Goal: Task Accomplishment & Management: Manage account settings

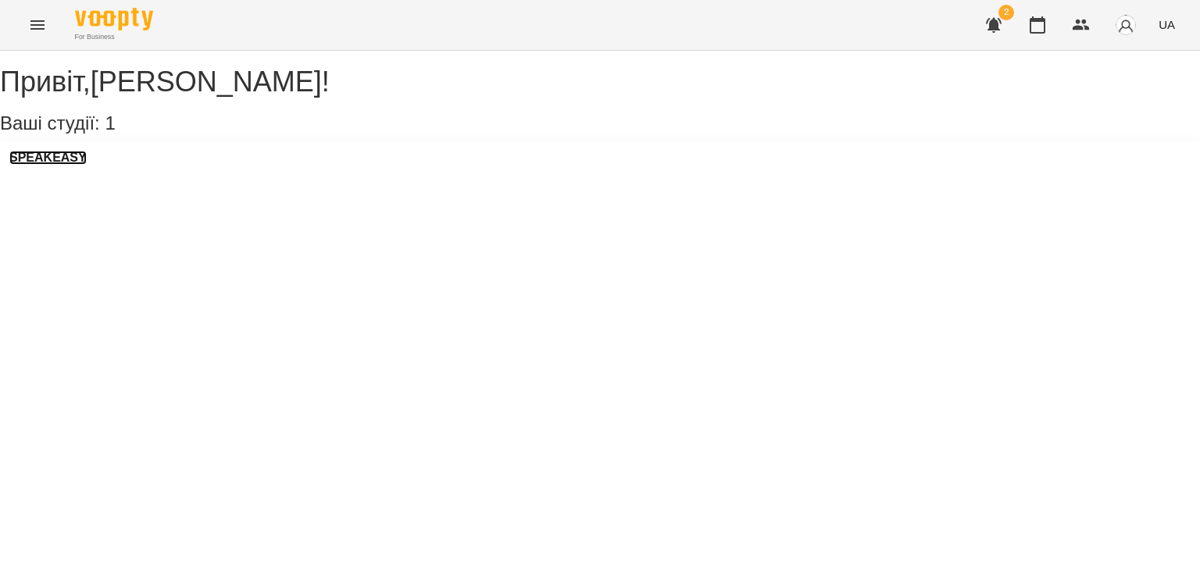
click at [68, 165] on h3 "SPEAKEASY" at bounding box center [47, 158] width 77 height 14
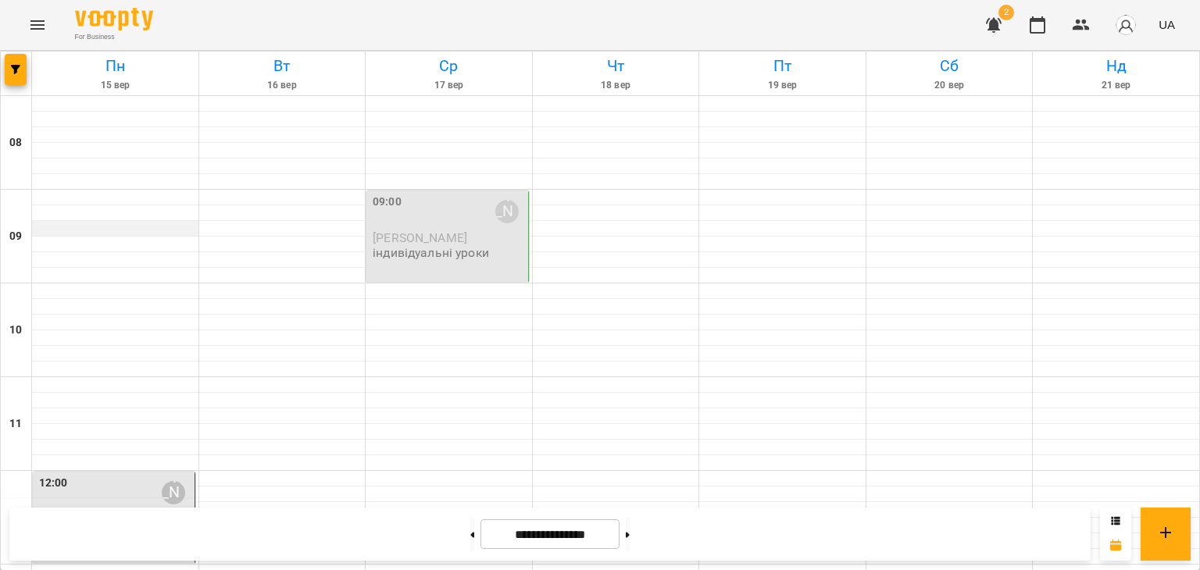
scroll to position [255, 0]
click at [989, 16] on icon "button" at bounding box center [993, 25] width 19 height 19
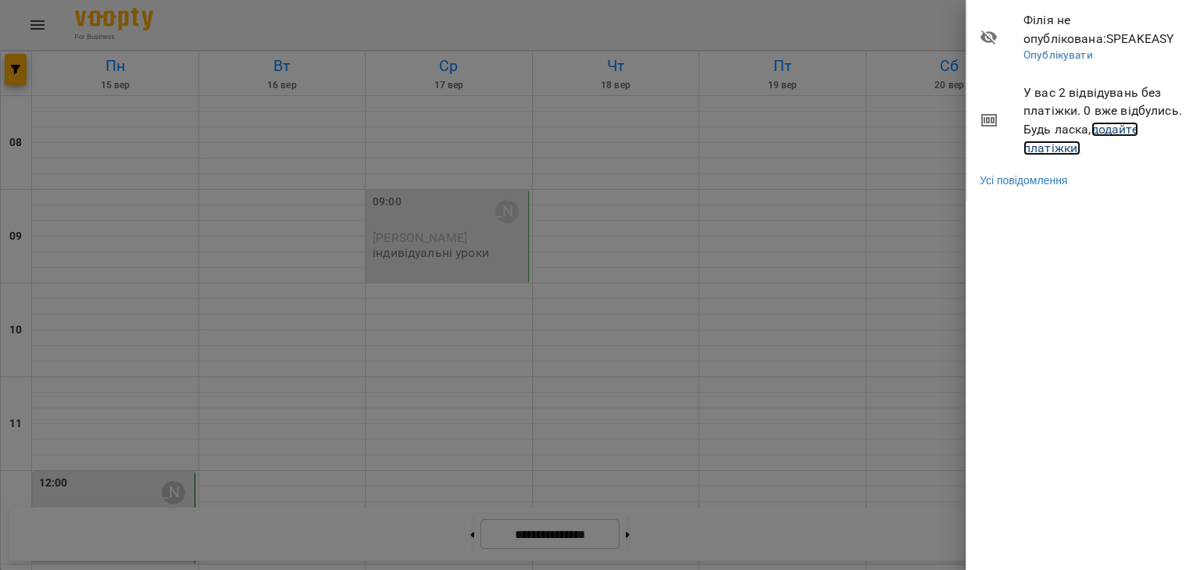
click at [989, 125] on link "додайте платіжки!" at bounding box center [1080, 139] width 115 height 34
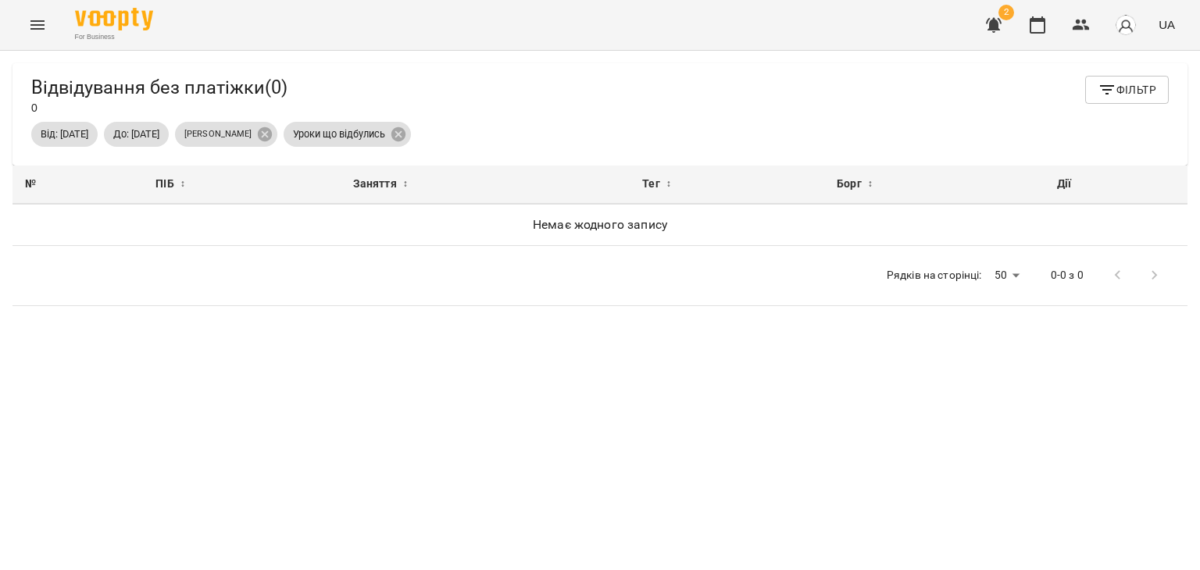
click at [843, 101] on div "Відвідування без платіжки ( 0 ) 0 Фільтр" at bounding box center [599, 96] width 1137 height 40
click at [251, 136] on p "[PERSON_NAME]" at bounding box center [217, 134] width 67 height 13
click at [56, 31] on div "For Business 2 UA" at bounding box center [600, 25] width 1200 height 50
click at [35, 23] on icon "Menu" at bounding box center [37, 25] width 19 height 19
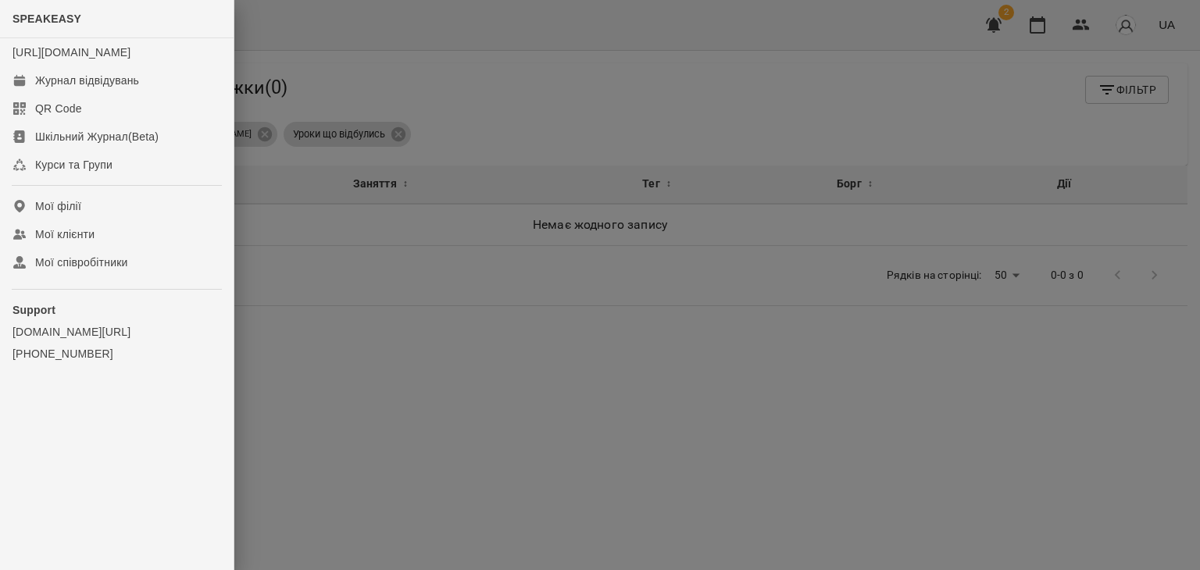
click at [599, 105] on div at bounding box center [600, 285] width 1200 height 570
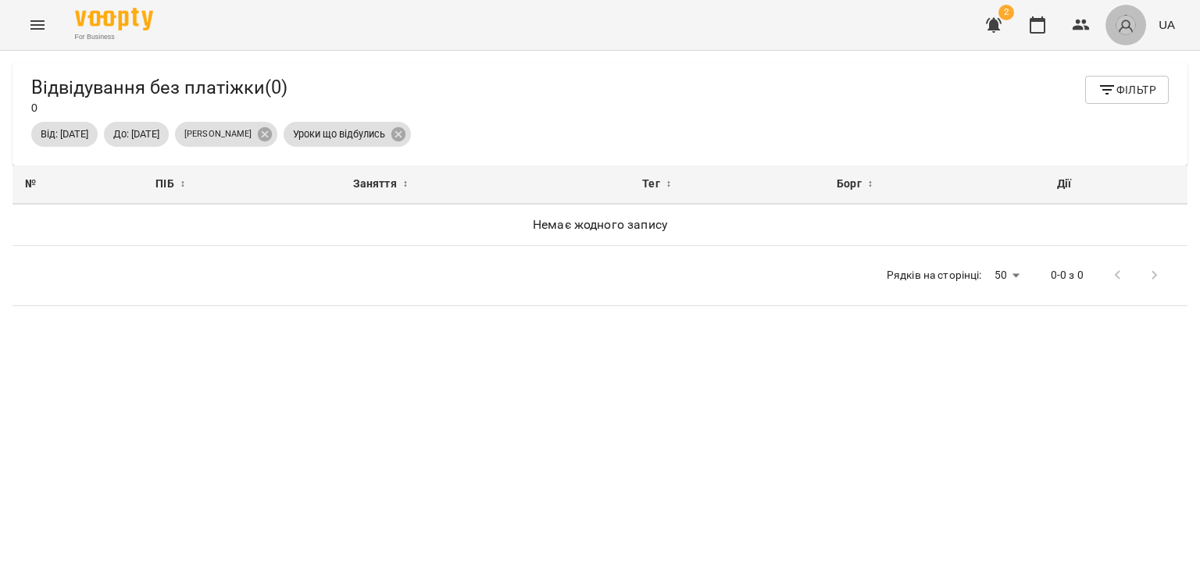
click at [989, 31] on img "button" at bounding box center [1125, 25] width 22 height 22
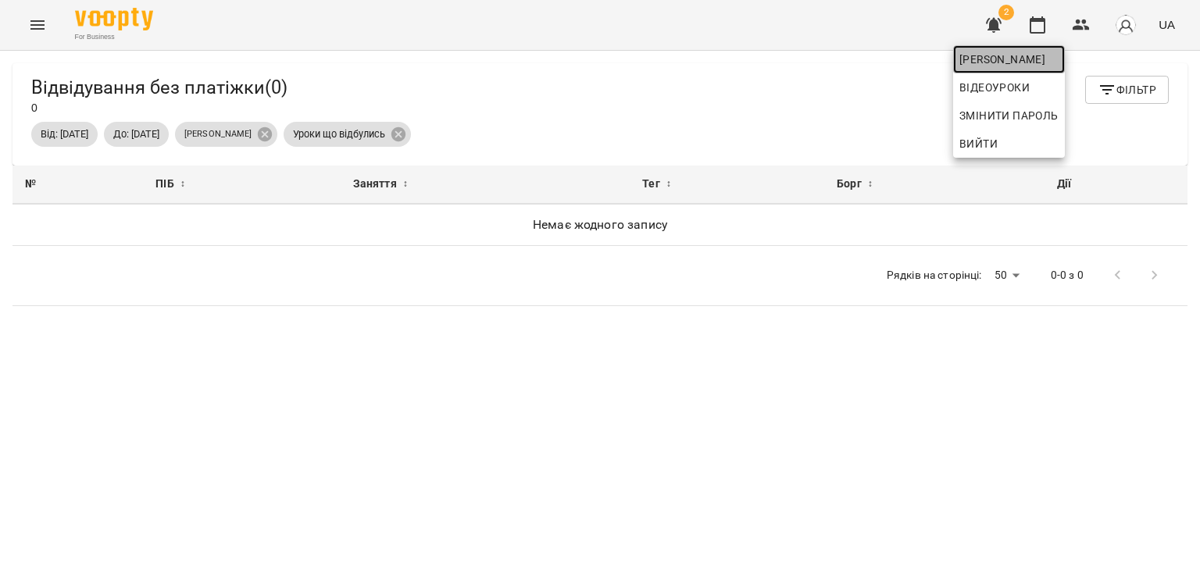
click at [989, 65] on span "[PERSON_NAME]" at bounding box center [1008, 59] width 99 height 19
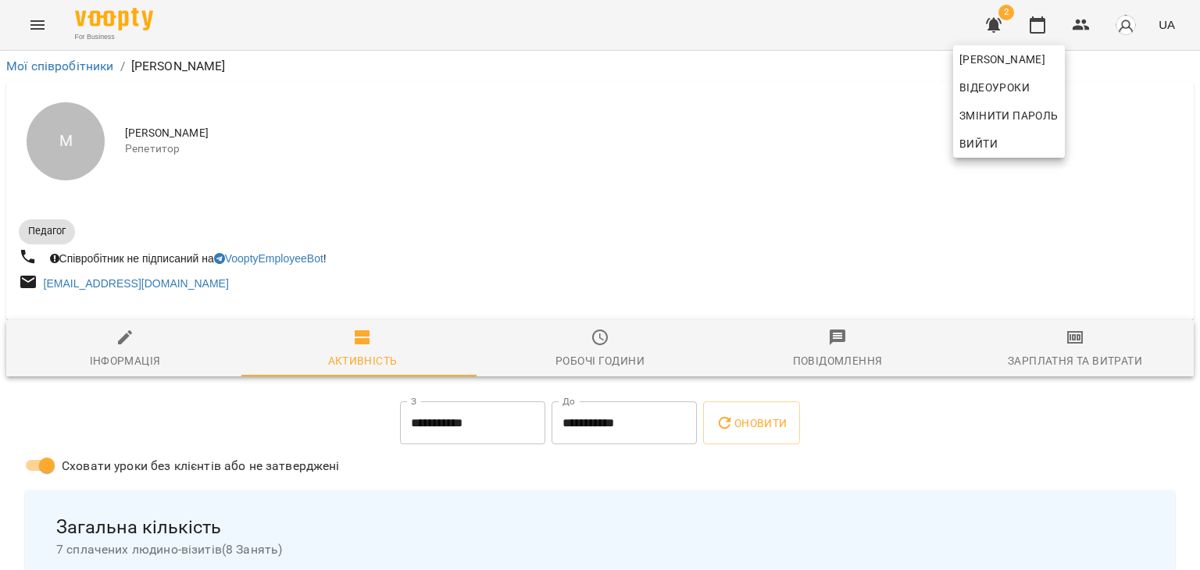
click at [989, 358] on div at bounding box center [600, 285] width 1200 height 570
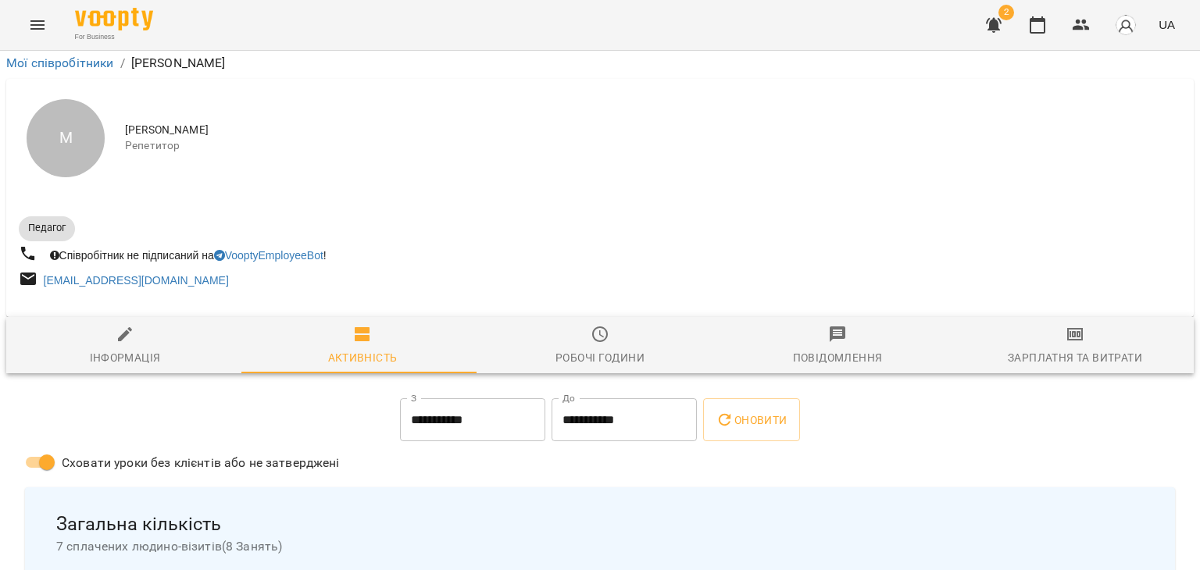
scroll to position [118, 0]
click at [768, 411] on span "Оновити" at bounding box center [750, 420] width 71 height 19
click at [428, 398] on input "**********" at bounding box center [472, 420] width 145 height 44
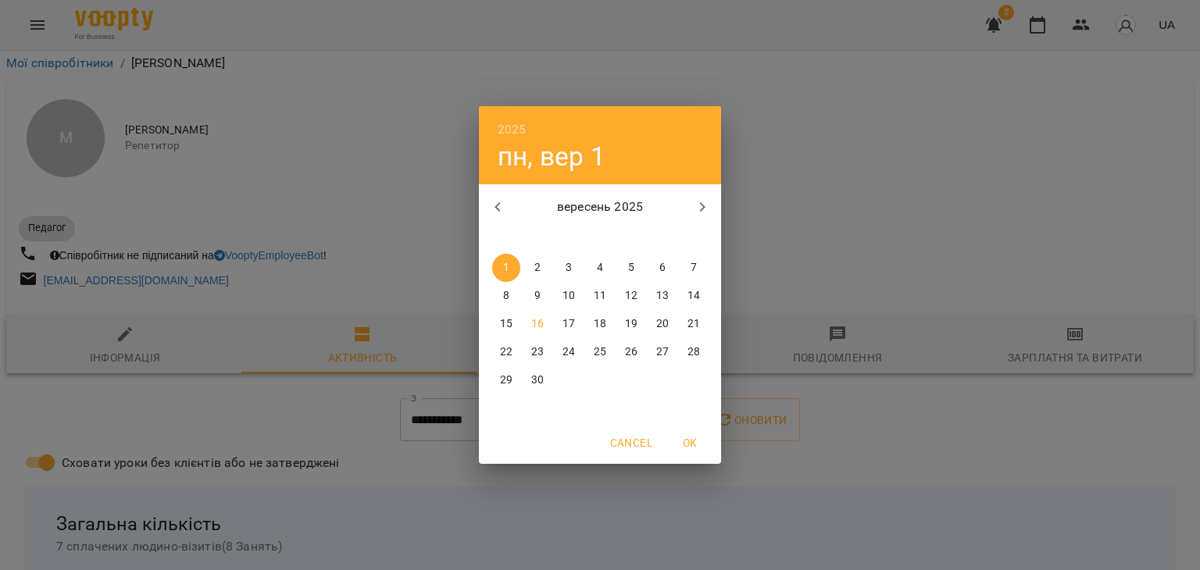
click at [771, 201] on div "2025 пн, вер 1 вересень 2025 пн вт ср чт пт сб нд 1 2 3 4 5 6 7 8 9 10 11 12 13…" at bounding box center [600, 285] width 1200 height 570
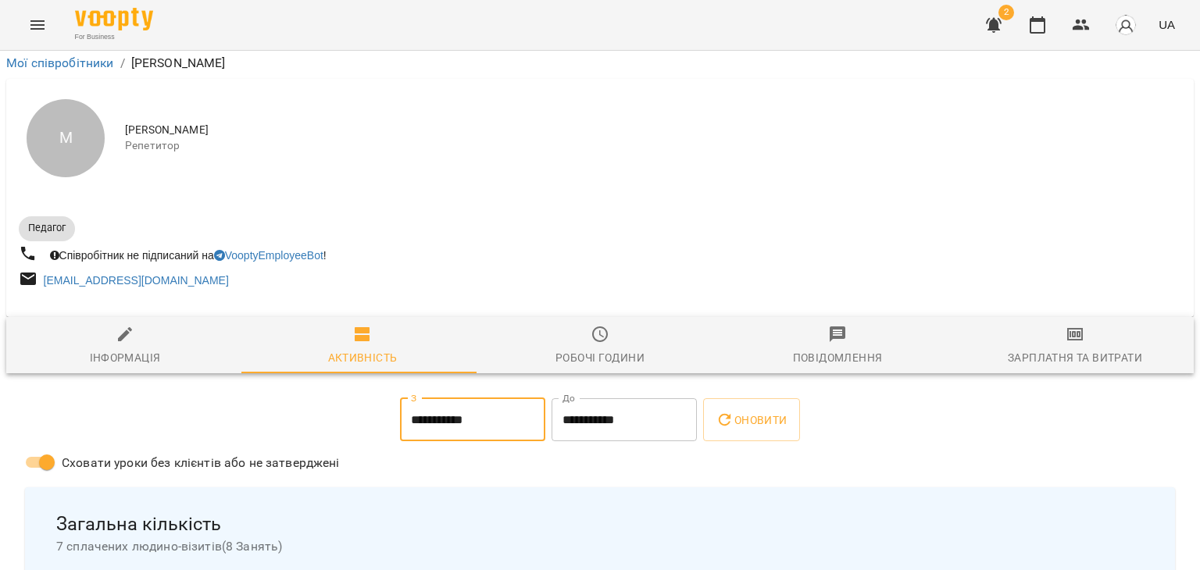
scroll to position [0, 0]
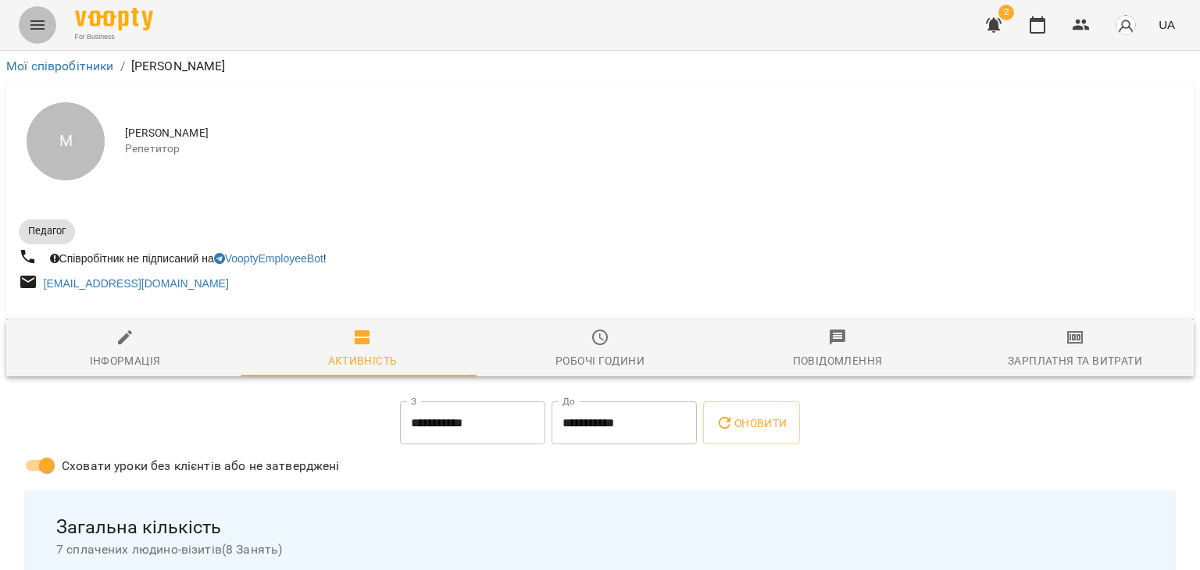
click at [27, 27] on button "Menu" at bounding box center [37, 24] width 37 height 37
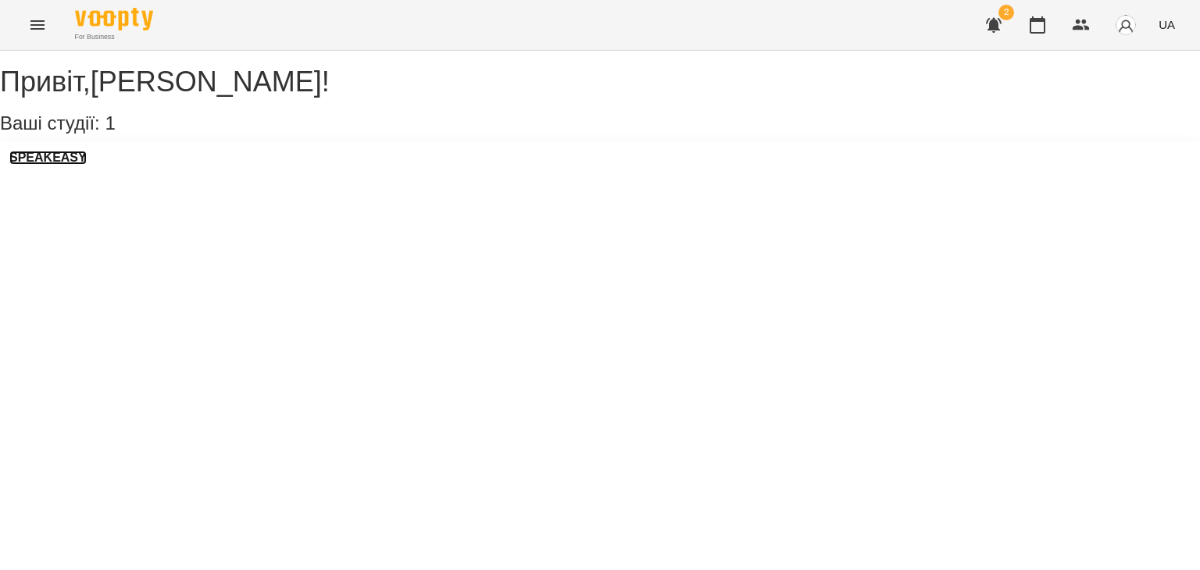
click at [64, 165] on h3 "SPEAKEASY" at bounding box center [47, 158] width 77 height 14
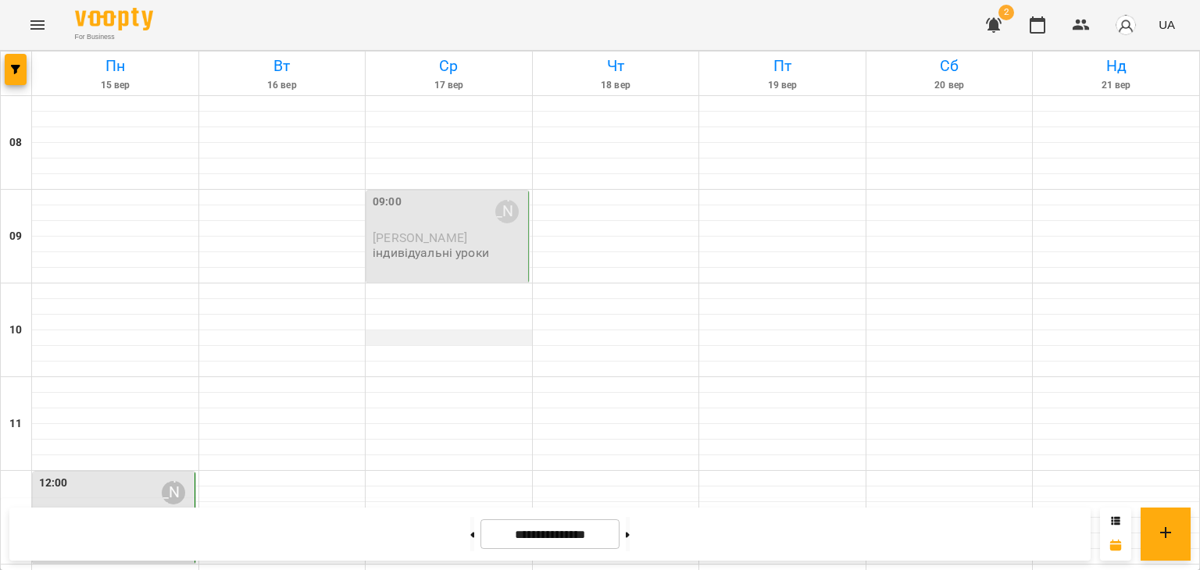
scroll to position [415, 0]
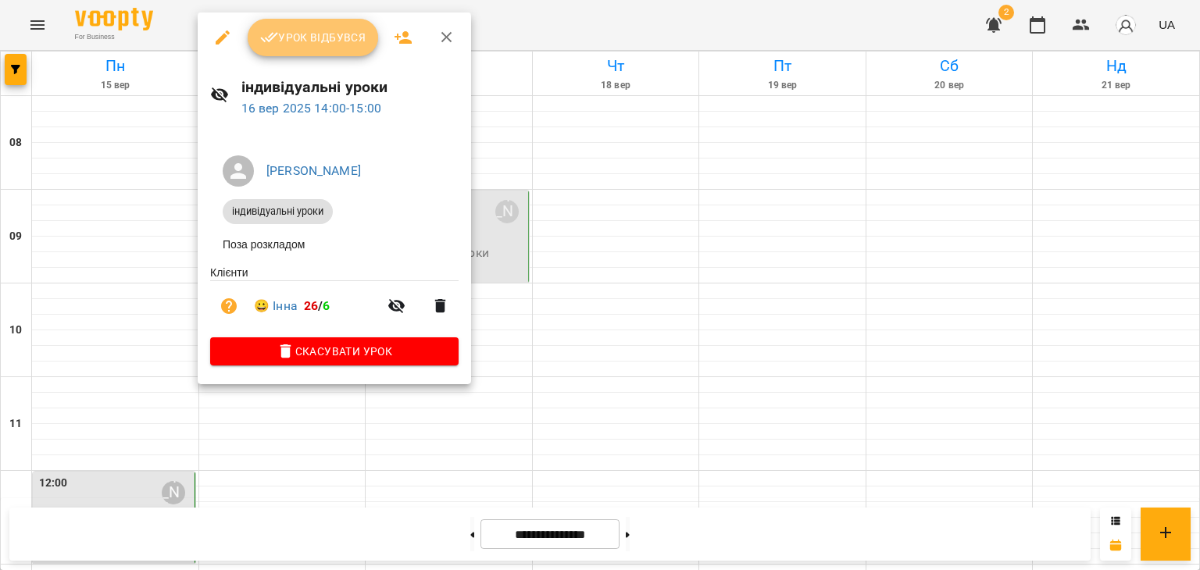
click at [287, 52] on button "Урок відбувся" at bounding box center [313, 37] width 131 height 37
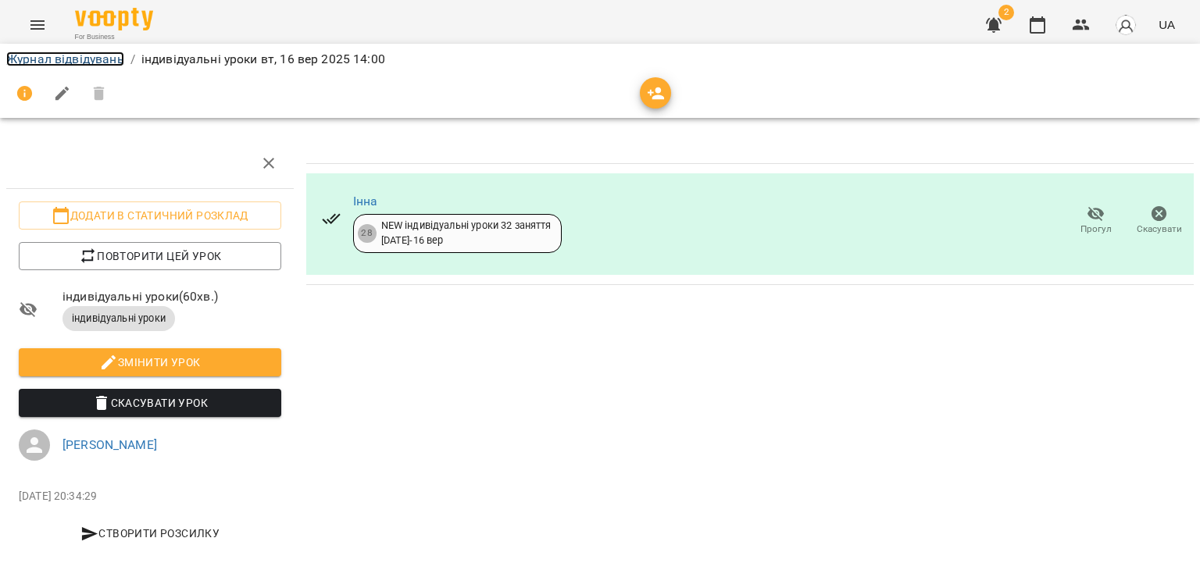
click at [71, 60] on link "Журнал відвідувань" at bounding box center [65, 59] width 118 height 15
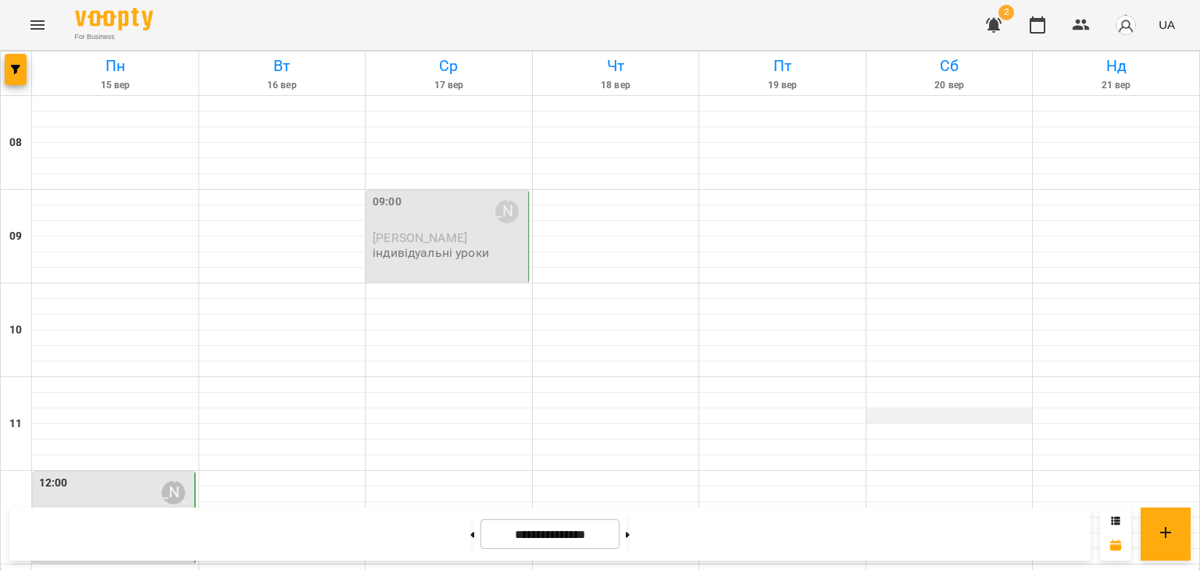
scroll to position [903, 0]
